Goal: Information Seeking & Learning: Understand process/instructions

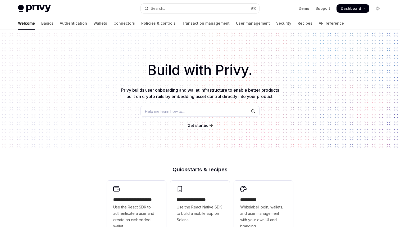
type textarea "*"
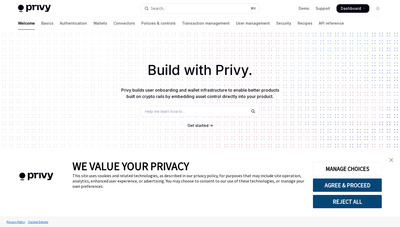
scroll to position [4, 0]
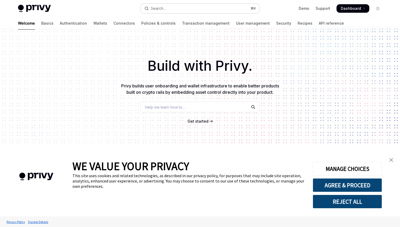
click at [192, 9] on button "Search... ⌘ K" at bounding box center [200, 9] width 119 height 10
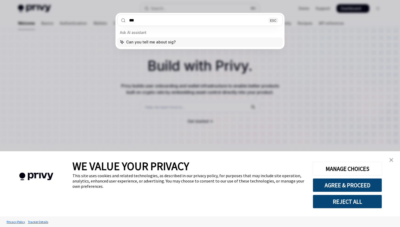
type input "****"
type textarea "*"
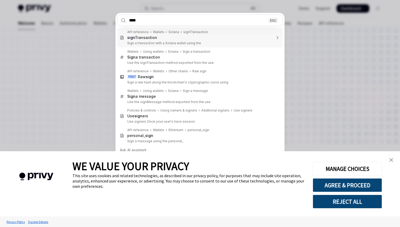
type input "*****"
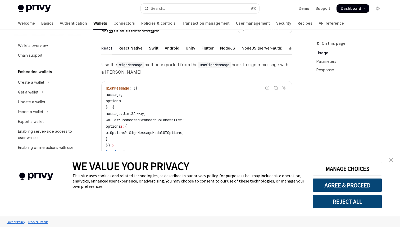
scroll to position [21, 0]
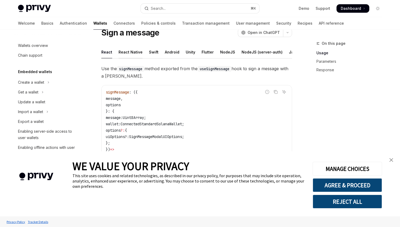
click at [134, 53] on div "React Native" at bounding box center [131, 52] width 24 height 12
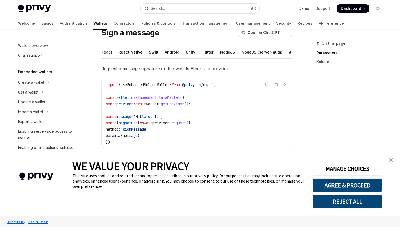
click at [171, 100] on code "import { useEmbeddedSolanaWallet } from '@privy-io/expo' ; const wallet = useEm…" at bounding box center [197, 114] width 182 height 64
click at [180, 103] on span "getProvider" at bounding box center [172, 103] width 23 height 5
click at [183, 107] on code "import { useEmbeddedSolanaWallet } from '@privy-io/expo' ; const wallet = useEm…" at bounding box center [197, 114] width 182 height 64
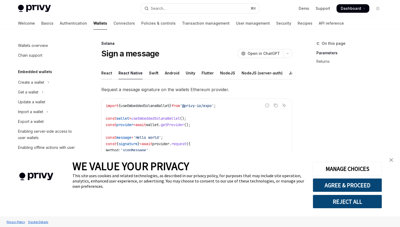
click at [107, 74] on div "React" at bounding box center [106, 73] width 11 height 12
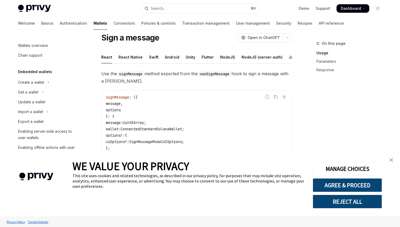
scroll to position [4, 0]
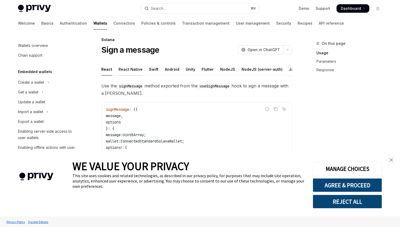
click at [135, 67] on div "React Native" at bounding box center [131, 69] width 24 height 12
type textarea "*"
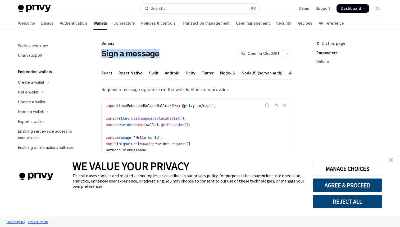
drag, startPoint x: 163, startPoint y: 58, endPoint x: 102, endPoint y: 54, distance: 60.5
click at [102, 54] on div "Sign a message OpenAI Open in ChatGPT" at bounding box center [196, 54] width 191 height 10
copy h1 "Sign a message"
click at [191, 91] on span "Request a message signature on the wallets Ethereum provider." at bounding box center [196, 89] width 191 height 7
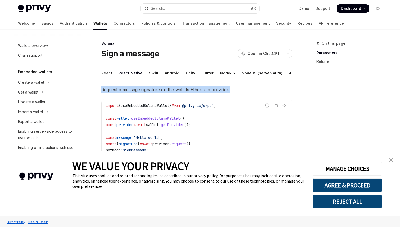
click at [191, 91] on span "Request a message signature on the wallets Ethereum provider." at bounding box center [196, 89] width 191 height 7
copy div "Request a message signature on the wallets Ethereum provider."
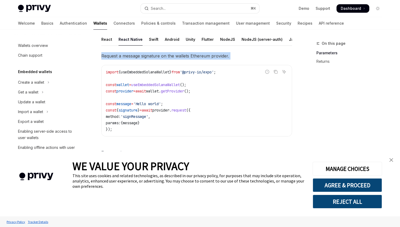
scroll to position [43, 0]
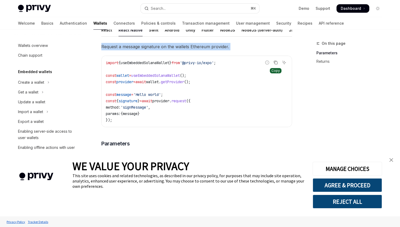
click at [277, 64] on icon "Copy the contents from the code block" at bounding box center [276, 63] width 3 height 3
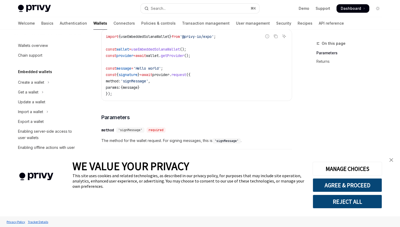
scroll to position [102, 0]
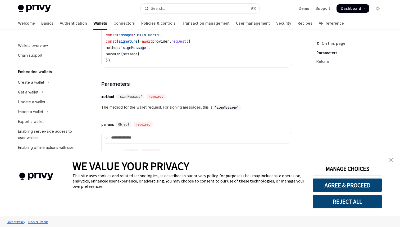
drag, startPoint x: 101, startPoint y: 76, endPoint x: 163, endPoint y: 210, distance: 147.3
click at [163, 210] on body "Skip to main content Privy Docs home page Search... ⌘ K Demo Support Dashboard …" at bounding box center [200, 127] width 400 height 459
click at [358, 185] on button "AGREE & PROCEED" at bounding box center [347, 185] width 69 height 14
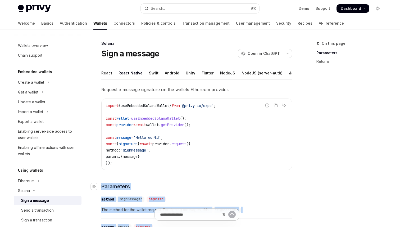
drag, startPoint x: 176, startPoint y: 136, endPoint x: 101, endPoint y: 189, distance: 91.4
click at [101, 189] on div "**********" at bounding box center [196, 230] width 191 height 288
copy div "**********"
